Goal: Task Accomplishment & Management: Complete application form

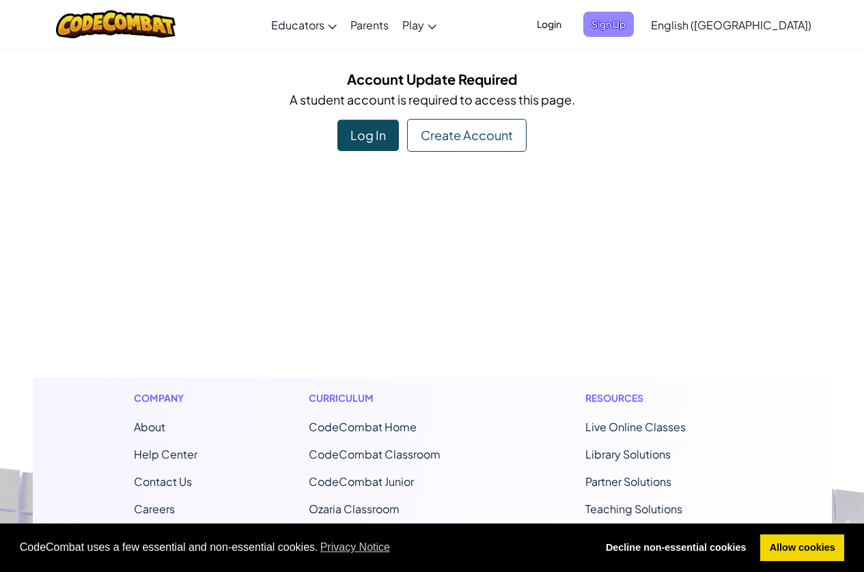
click at [634, 18] on span "Sign Up" at bounding box center [608, 24] width 51 height 25
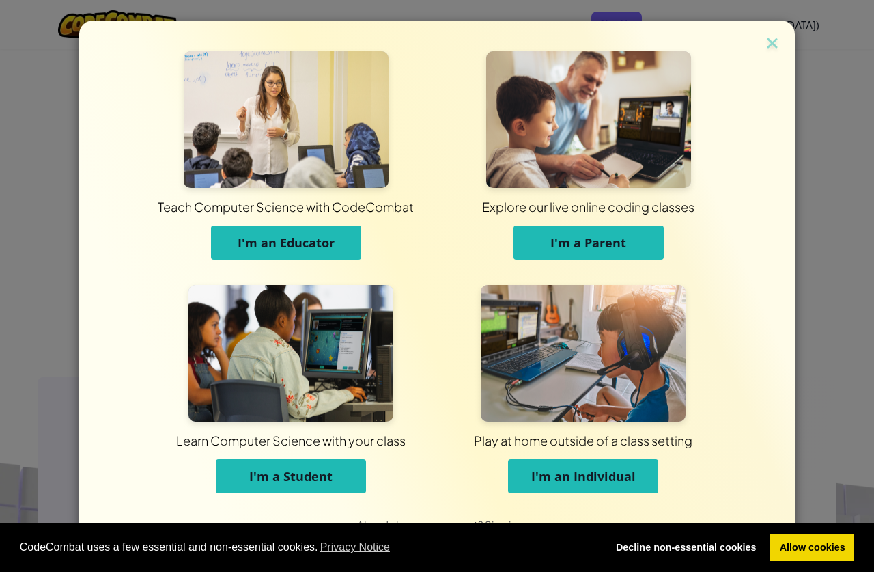
click at [316, 488] on button "I'm a Student" at bounding box center [291, 476] width 150 height 34
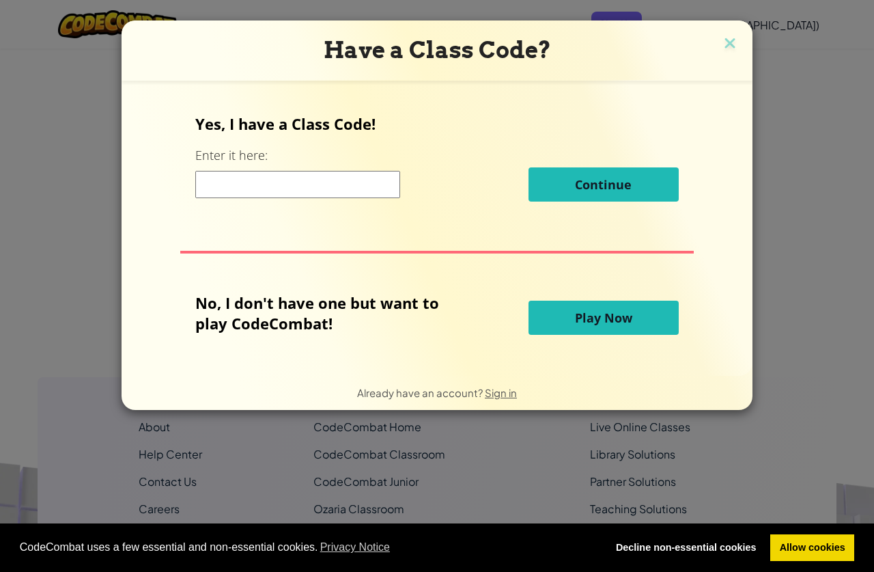
click at [319, 185] on input at bounding box center [297, 184] width 205 height 27
type input "Powerfoodflag"
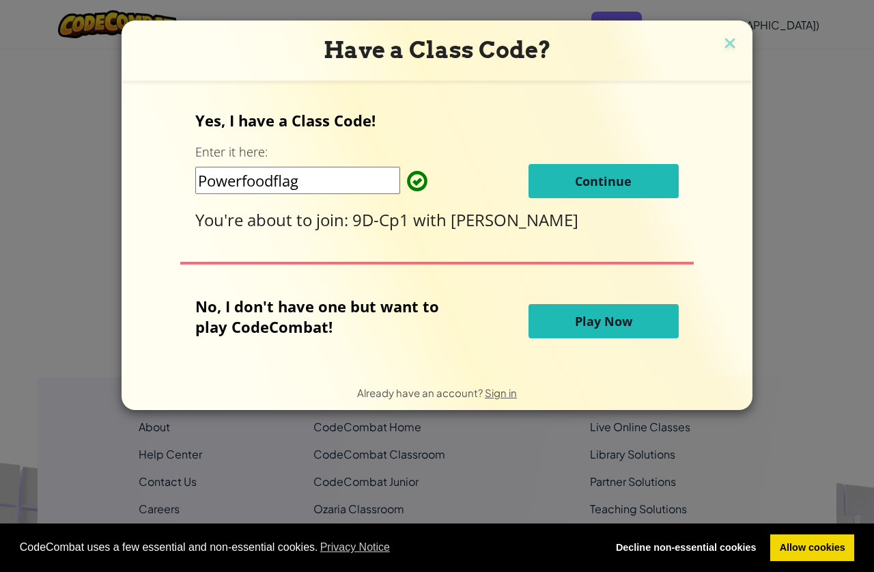
click at [559, 191] on button "Continue" at bounding box center [604, 181] width 150 height 34
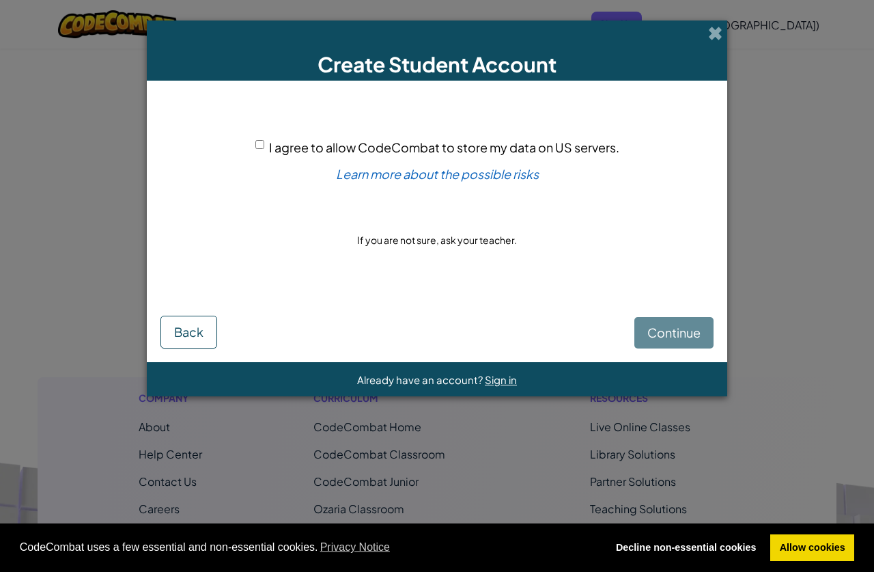
click at [260, 145] on input "I agree to allow CodeCombat to store my data on US servers." at bounding box center [259, 144] width 9 height 9
checkbox input "true"
click at [704, 333] on button "Continue" at bounding box center [674, 332] width 79 height 31
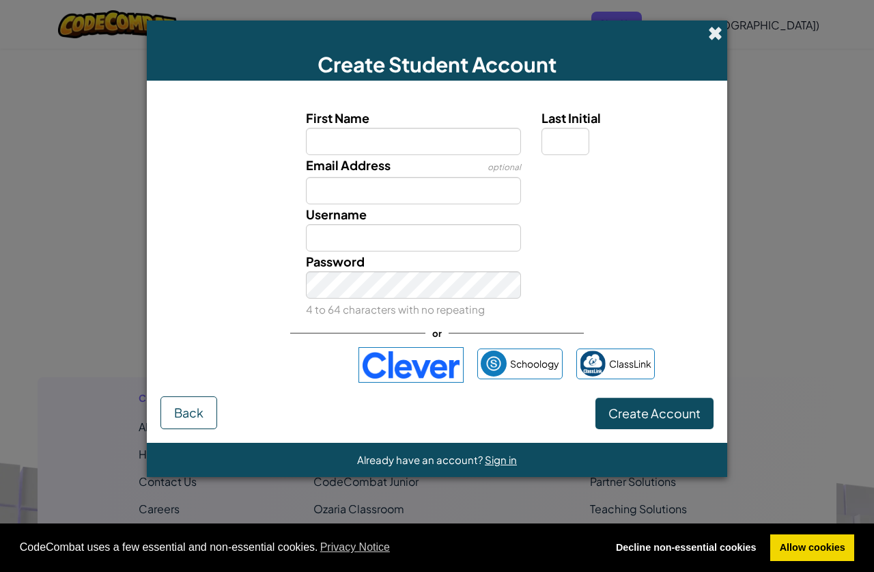
click at [710, 29] on span at bounding box center [715, 33] width 14 height 14
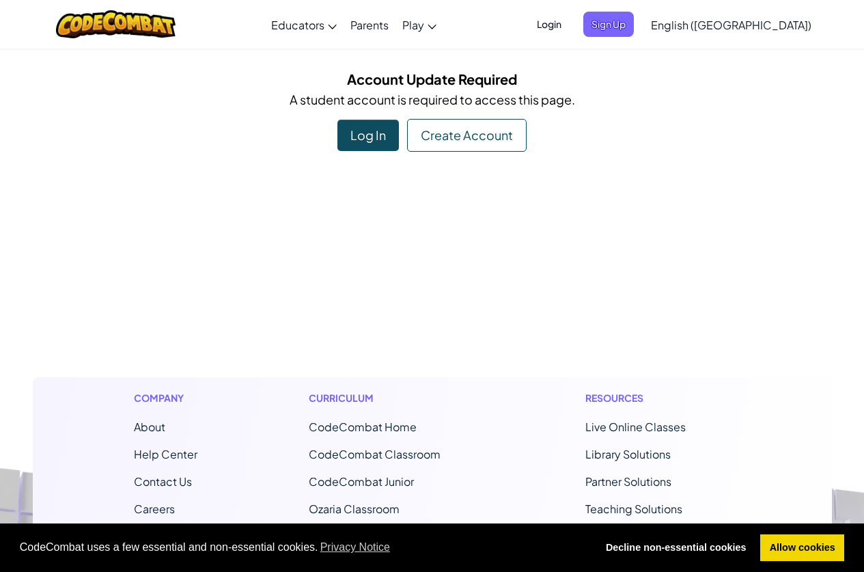
click at [383, 137] on div "Log In" at bounding box center [367, 135] width 61 height 31
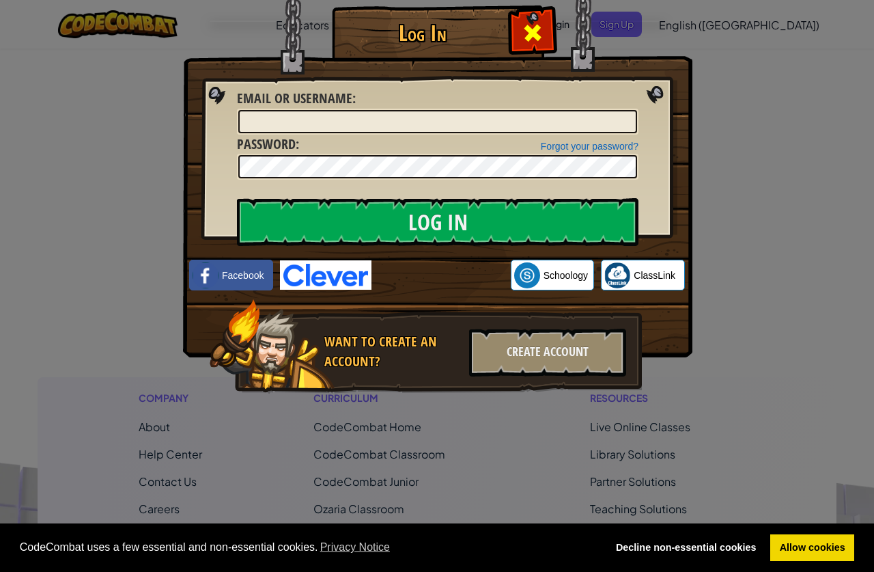
click at [521, 44] on div at bounding box center [532, 31] width 43 height 43
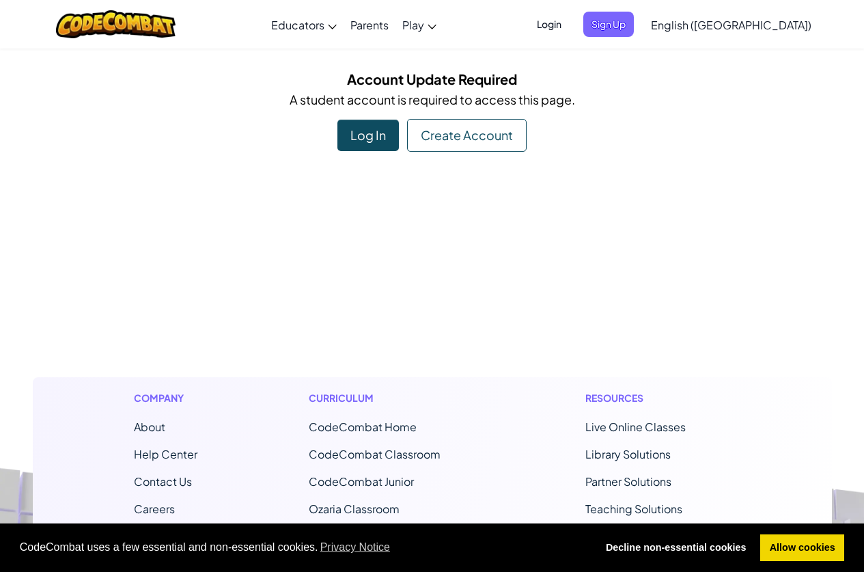
click at [570, 25] on span "Login" at bounding box center [549, 24] width 41 height 25
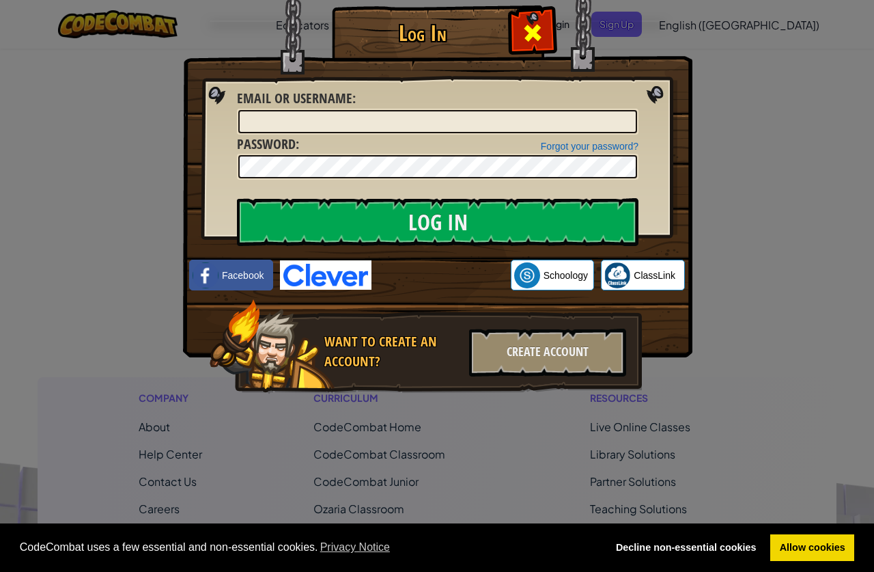
click at [536, 30] on span at bounding box center [533, 33] width 22 height 22
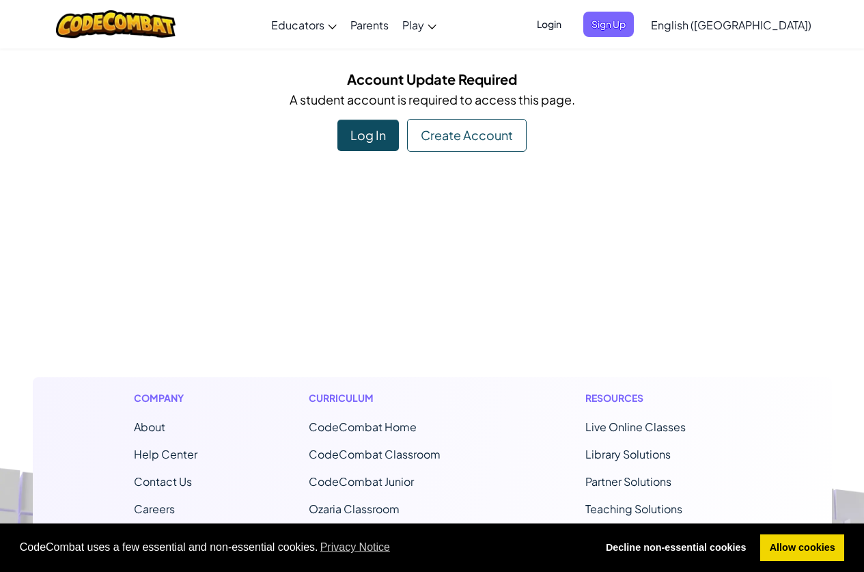
click at [393, 132] on div "Log In" at bounding box center [367, 135] width 61 height 31
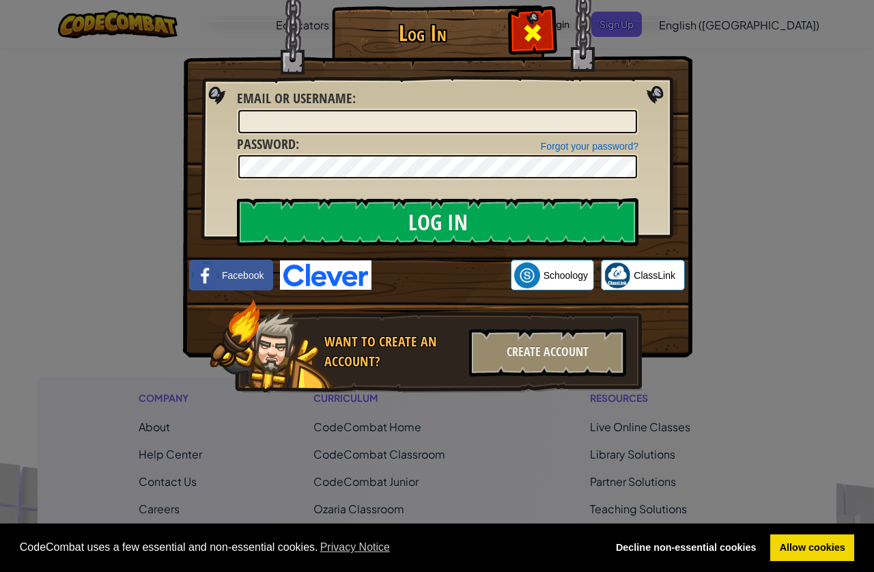
click at [523, 28] on span at bounding box center [533, 33] width 22 height 22
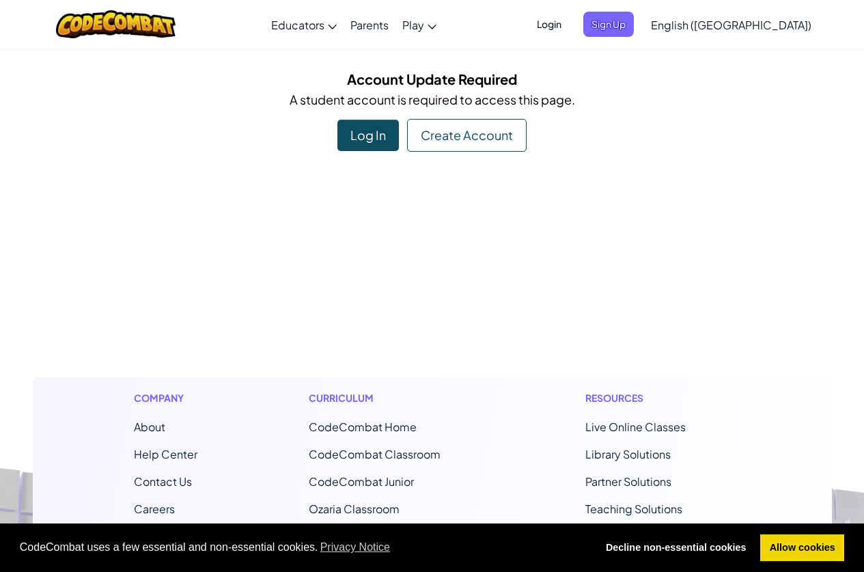
click at [570, 18] on span "Login" at bounding box center [549, 24] width 41 height 25
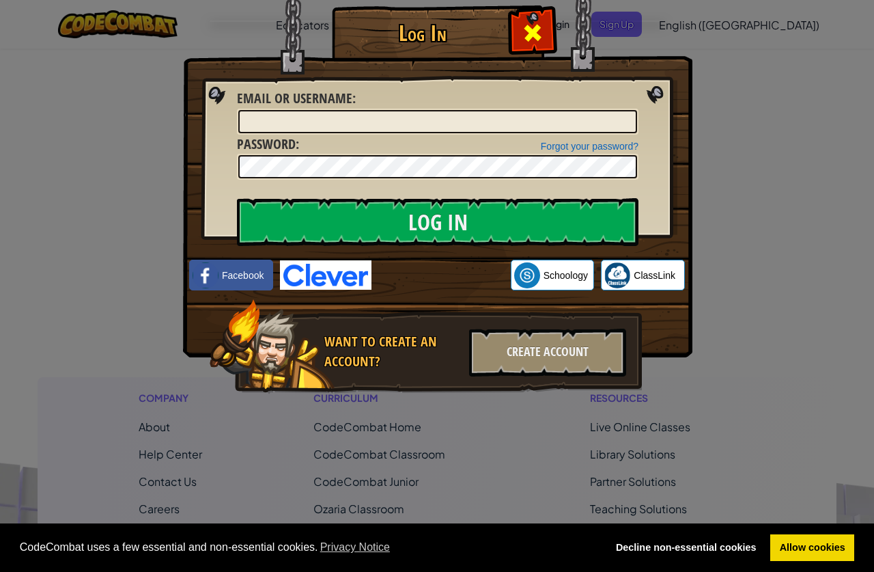
click at [551, 27] on div at bounding box center [532, 31] width 43 height 43
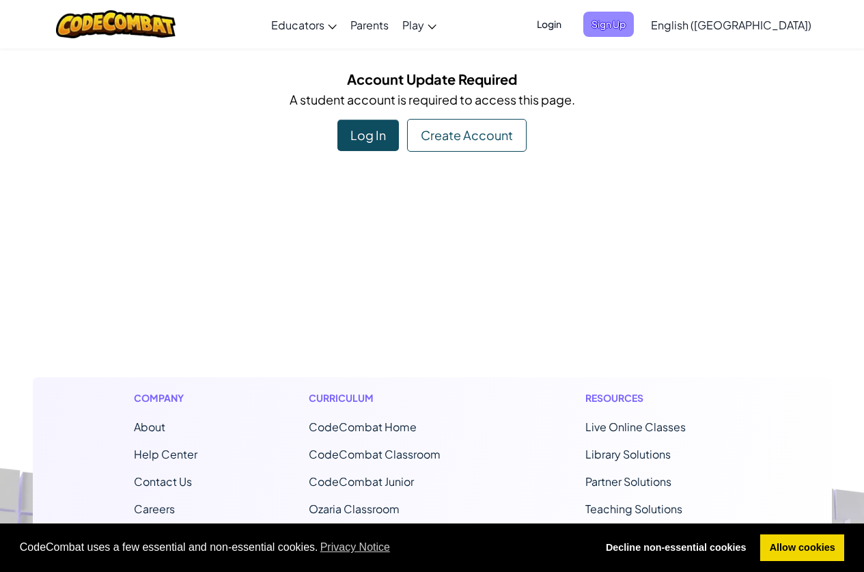
click at [634, 23] on span "Sign Up" at bounding box center [608, 24] width 51 height 25
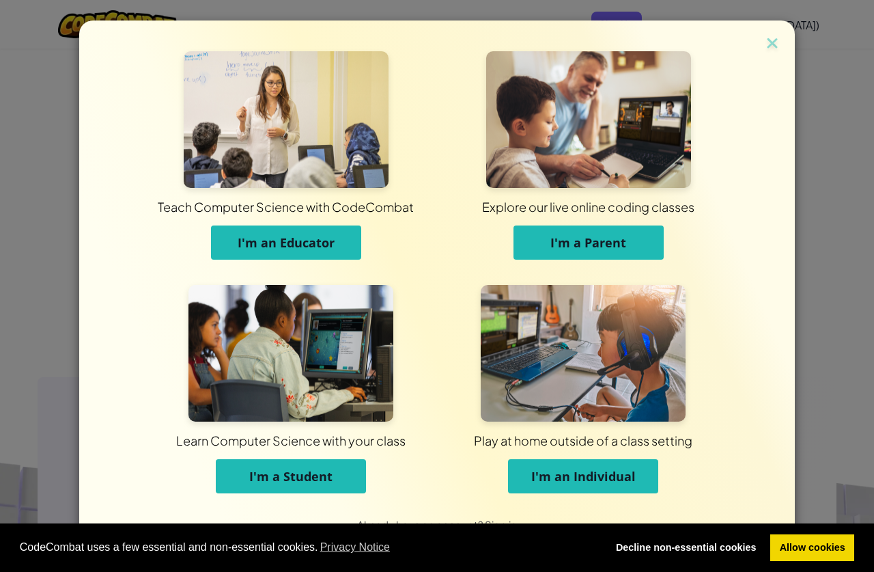
click at [273, 489] on button "I'm a Student" at bounding box center [291, 476] width 150 height 34
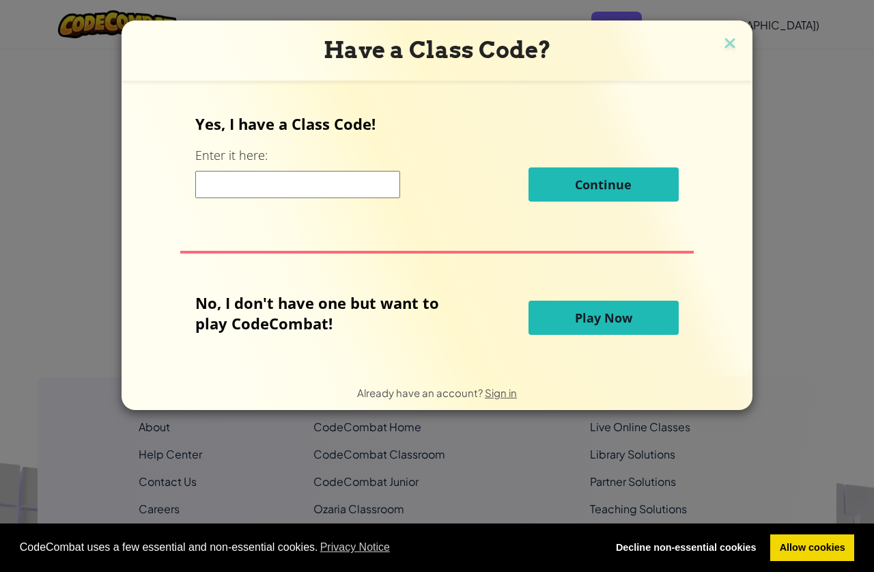
drag, startPoint x: 370, startPoint y: 175, endPoint x: 365, endPoint y: 191, distance: 17.1
click at [365, 189] on input at bounding box center [297, 184] width 205 height 27
type input "Powerfoodflag"
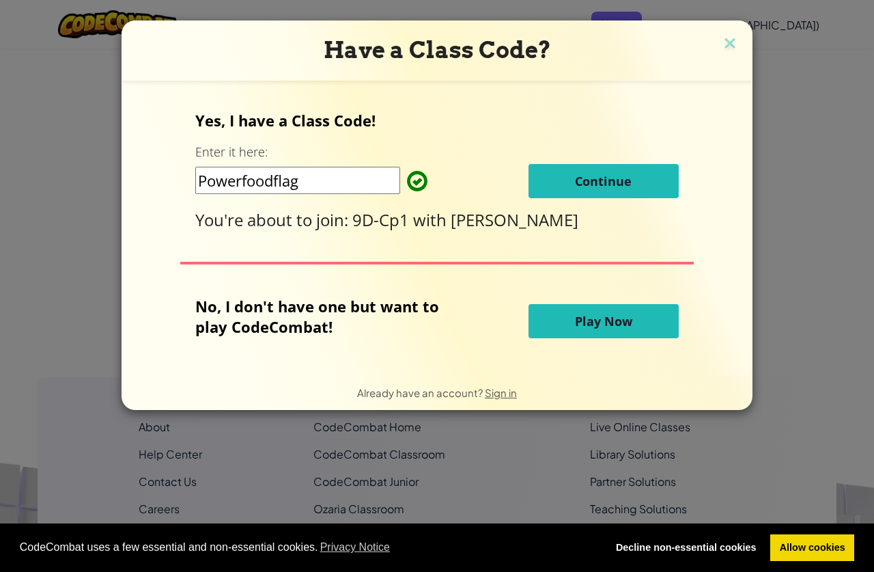
click at [593, 176] on span "Continue" at bounding box center [603, 181] width 57 height 16
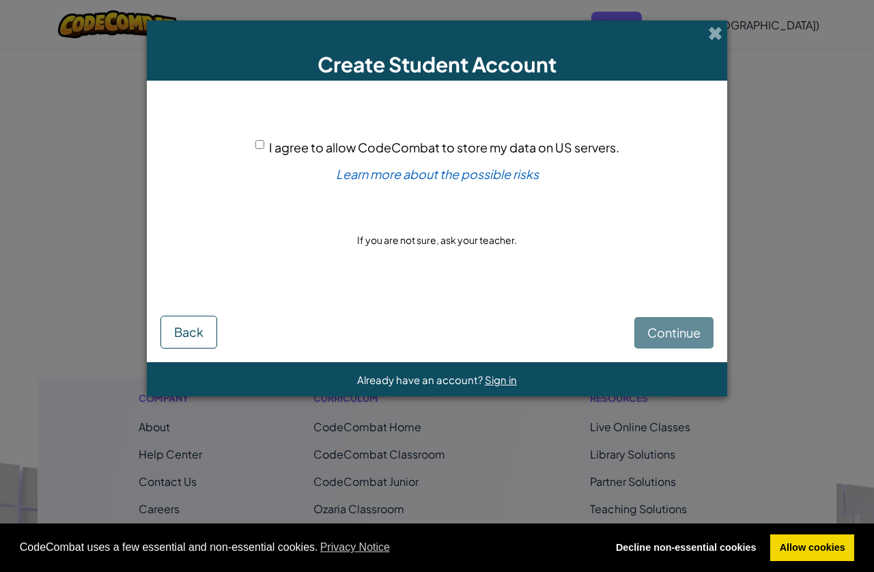
click at [271, 143] on span "I agree to allow CodeCombat to store my data on US servers." at bounding box center [444, 147] width 350 height 16
click at [264, 143] on input "I agree to allow CodeCombat to store my data on US servers." at bounding box center [259, 144] width 9 height 9
checkbox input "true"
click at [686, 325] on span "Continue" at bounding box center [674, 332] width 53 height 16
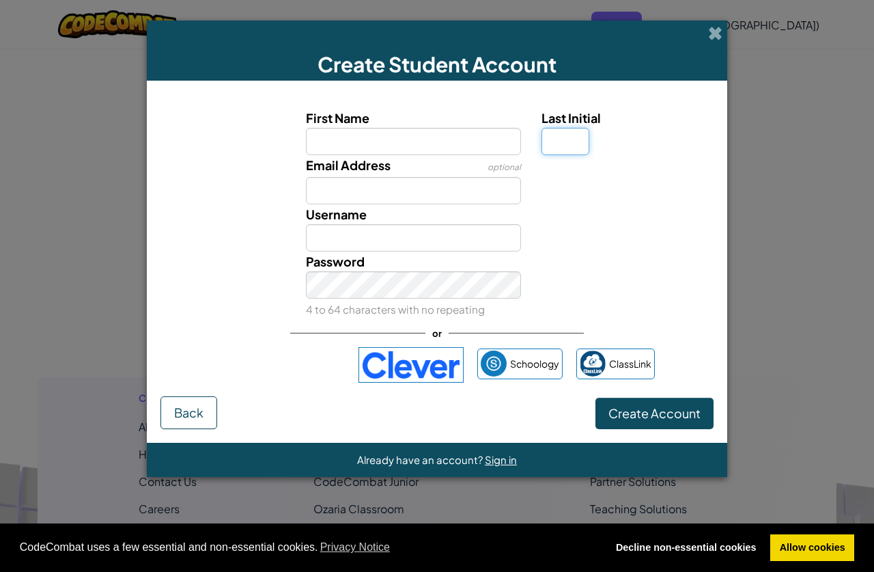
click at [557, 146] on input "Last Initial" at bounding box center [566, 141] width 48 height 27
type input "S"
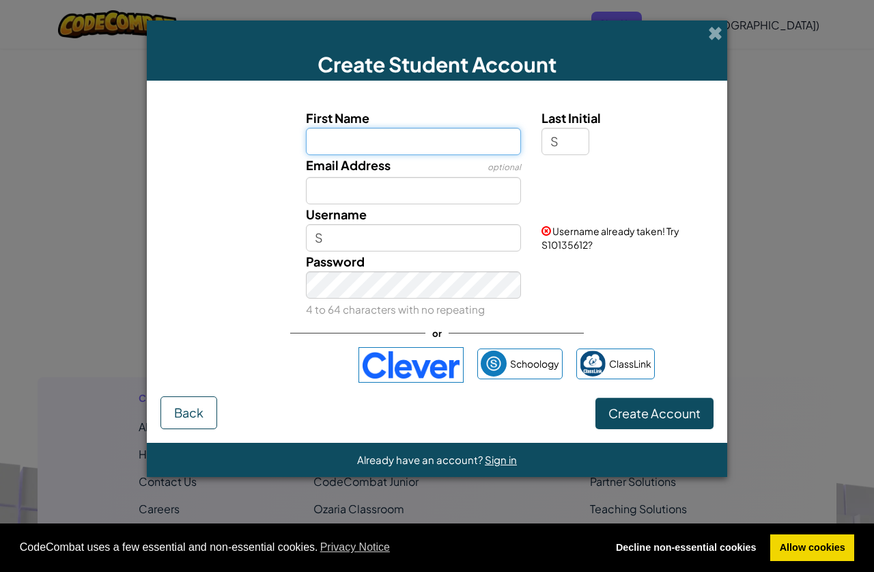
click at [455, 145] on input "First Name" at bounding box center [414, 141] width 216 height 27
type input "[PERSON_NAME]"
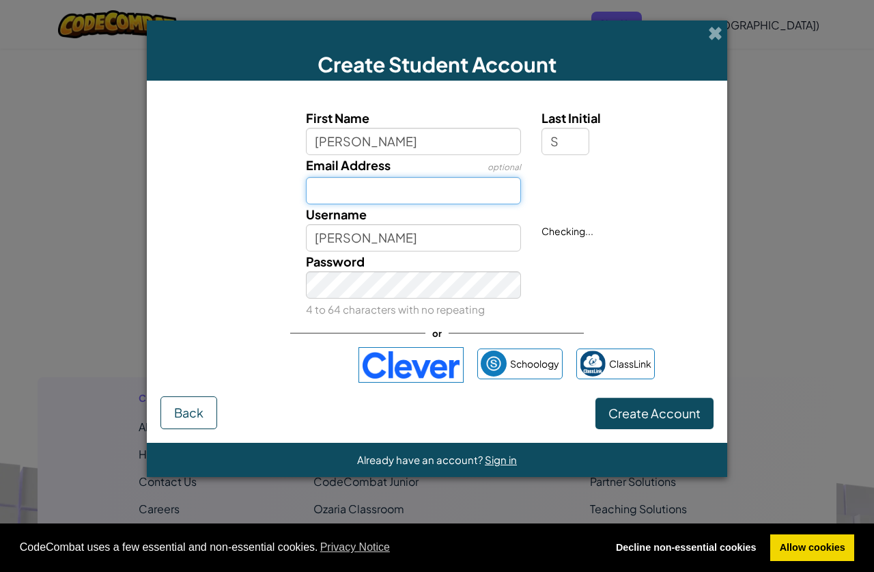
click at [433, 197] on input "Email Address" at bounding box center [414, 190] width 216 height 27
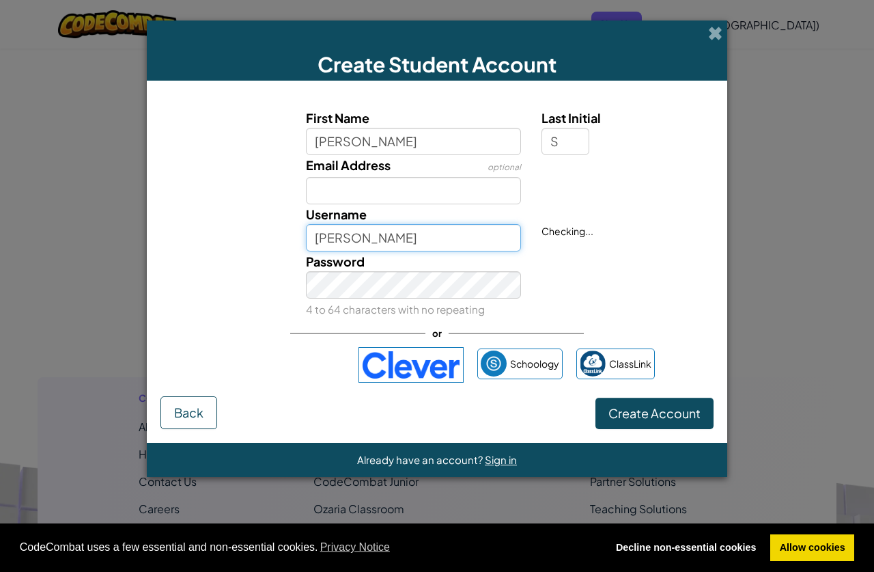
click at [432, 245] on input "[PERSON_NAME]" at bounding box center [414, 237] width 216 height 27
click at [447, 204] on div "Username [PERSON_NAME]" at bounding box center [414, 227] width 236 height 47
click at [436, 233] on input "[PERSON_NAME]" at bounding box center [414, 237] width 216 height 27
type input "H"
type input "Yarxon"
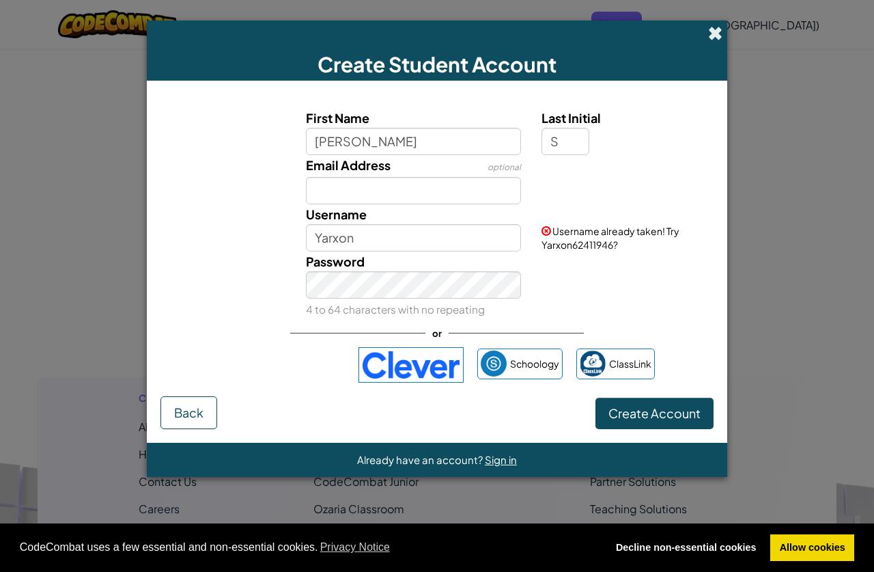
click at [711, 29] on span at bounding box center [715, 33] width 14 height 14
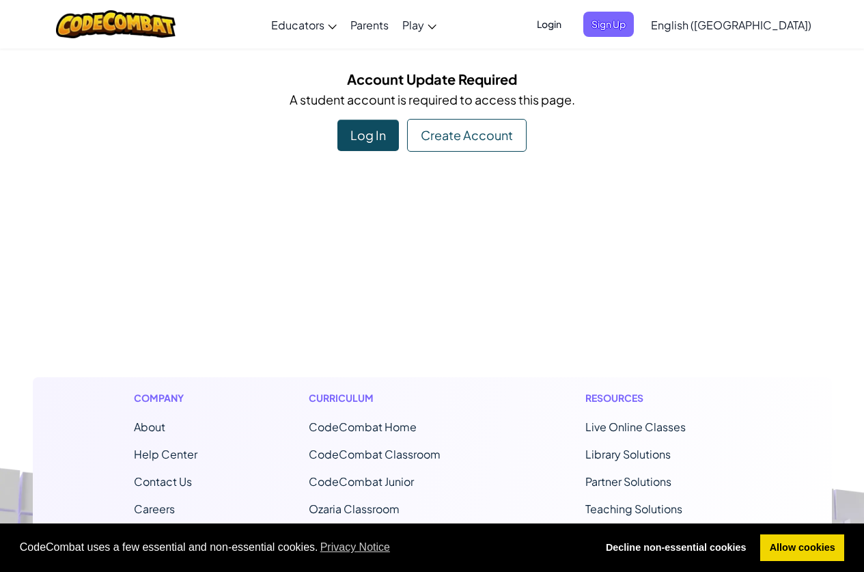
click at [347, 138] on div "Log In" at bounding box center [367, 135] width 61 height 31
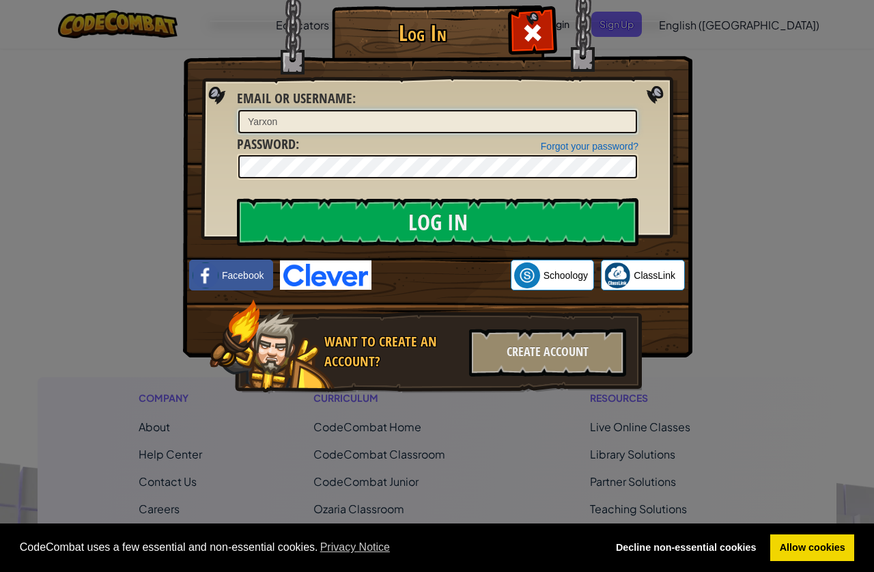
type input "Yarxon"
click at [237, 198] on input "Log In" at bounding box center [438, 222] width 402 height 48
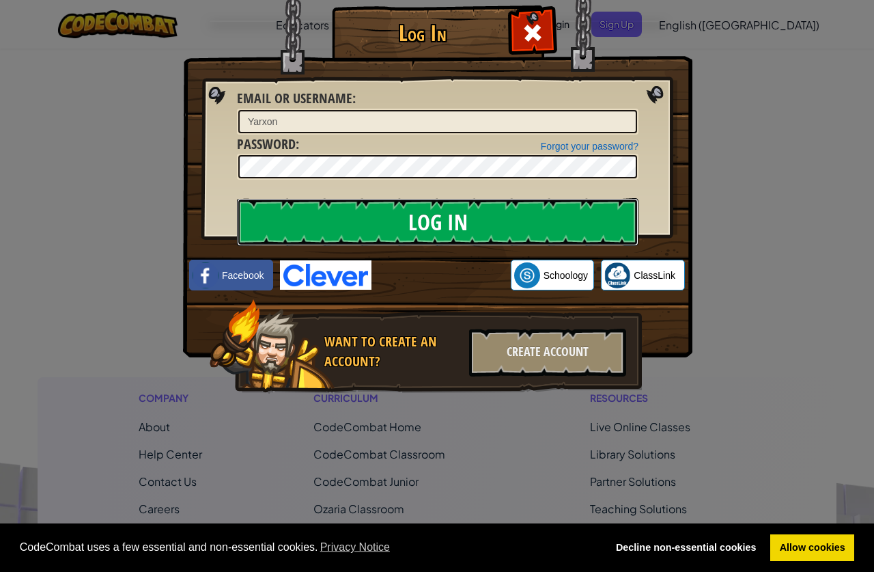
click at [446, 223] on input "Log In" at bounding box center [438, 222] width 402 height 48
